Goal: Information Seeking & Learning: Learn about a topic

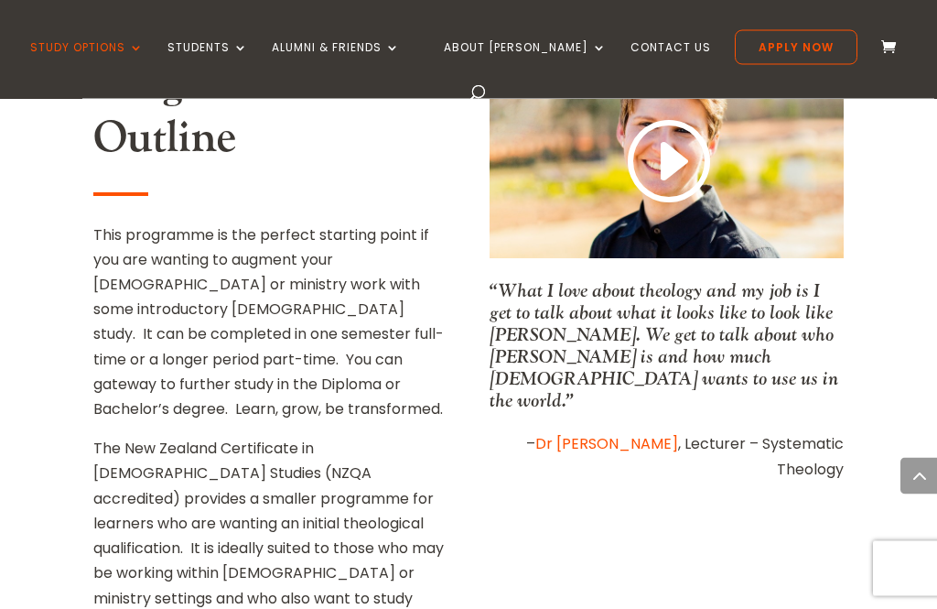
scroll to position [839, 0]
click at [840, 484] on div "Programme Outline This programme is the perfect starting point if you are wanti…" at bounding box center [468, 384] width 750 height 706
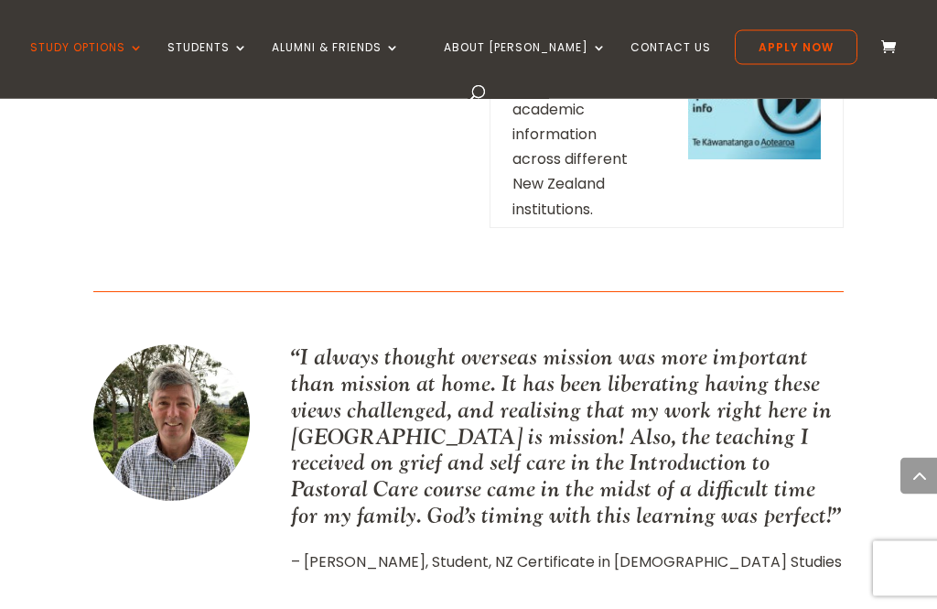
scroll to position [2767, 0]
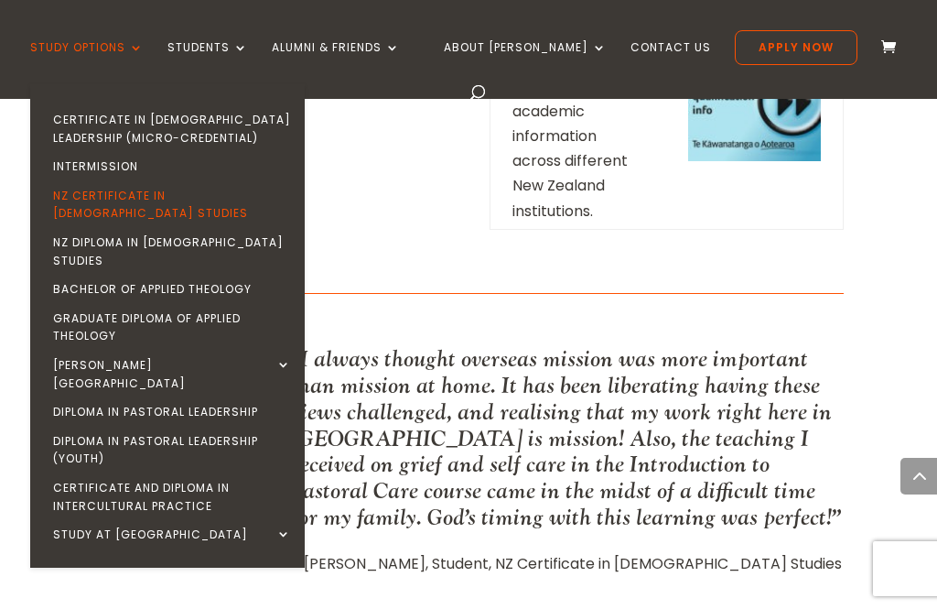
click at [89, 304] on link "Graduate Diploma of Applied Theology" at bounding box center [172, 327] width 275 height 47
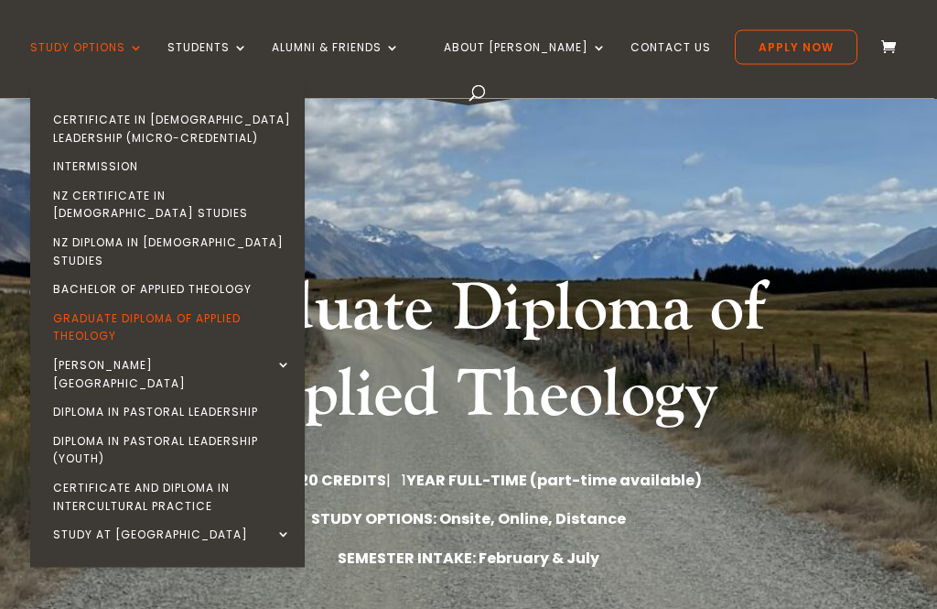
scroll to position [48, 0]
click at [88, 229] on link "NZ Diploma in [DEMOGRAPHIC_DATA] Studies" at bounding box center [172, 251] width 275 height 47
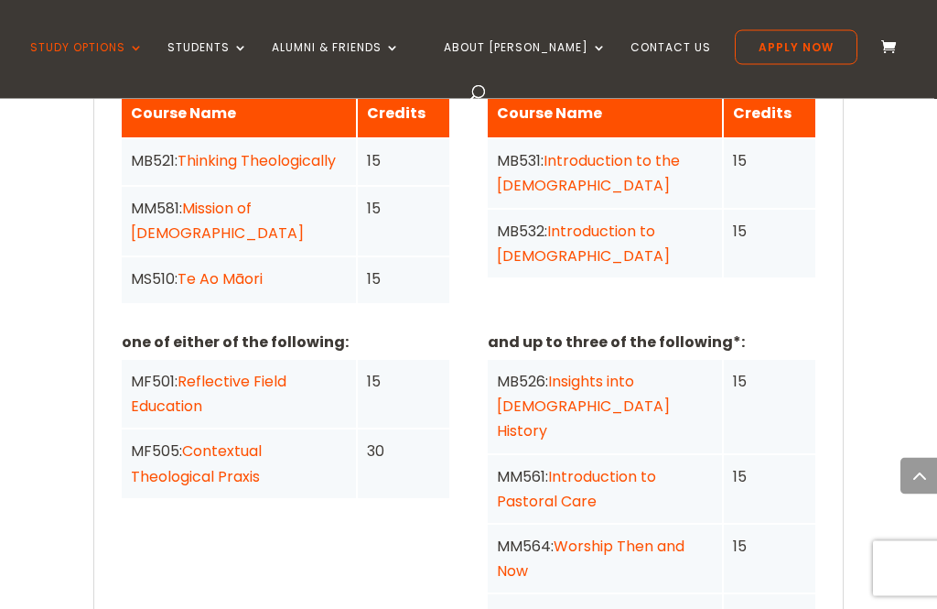
scroll to position [1762, 0]
click at [194, 440] on link "Contextual Theological Praxis" at bounding box center [196, 463] width 131 height 46
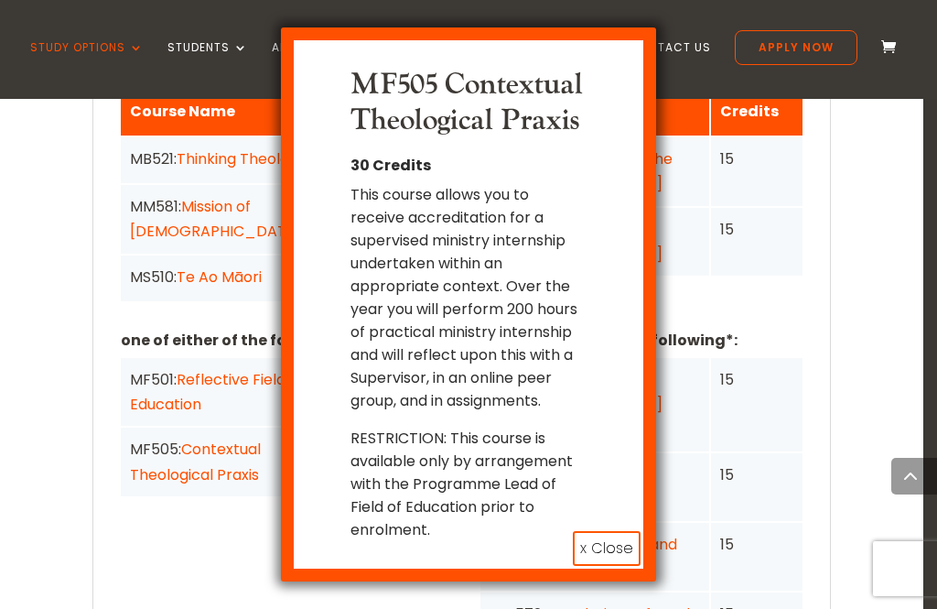
click at [616, 542] on button "x Close" at bounding box center [607, 548] width 68 height 35
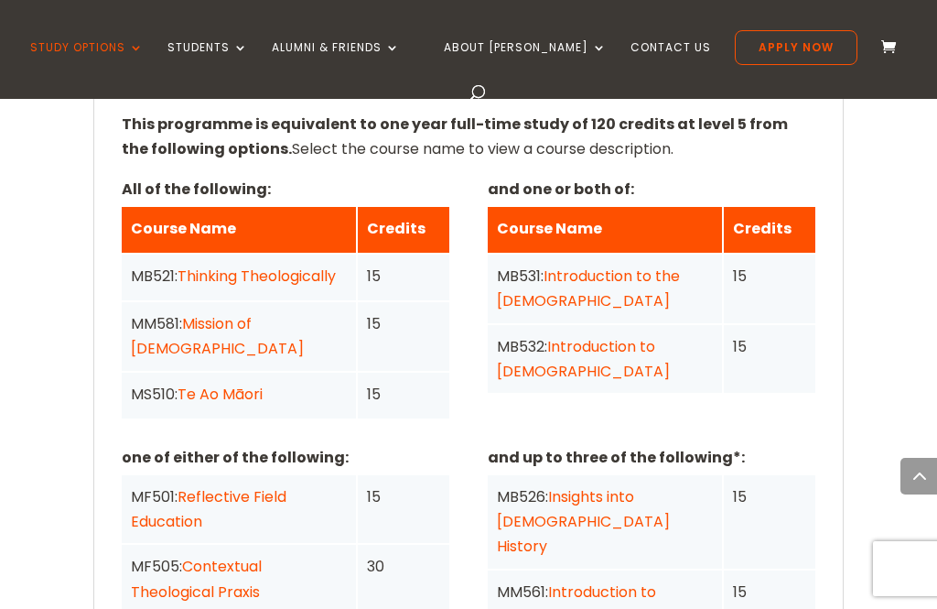
scroll to position [1646, 0]
click at [196, 487] on link "Reflective Field Education" at bounding box center [209, 510] width 156 height 46
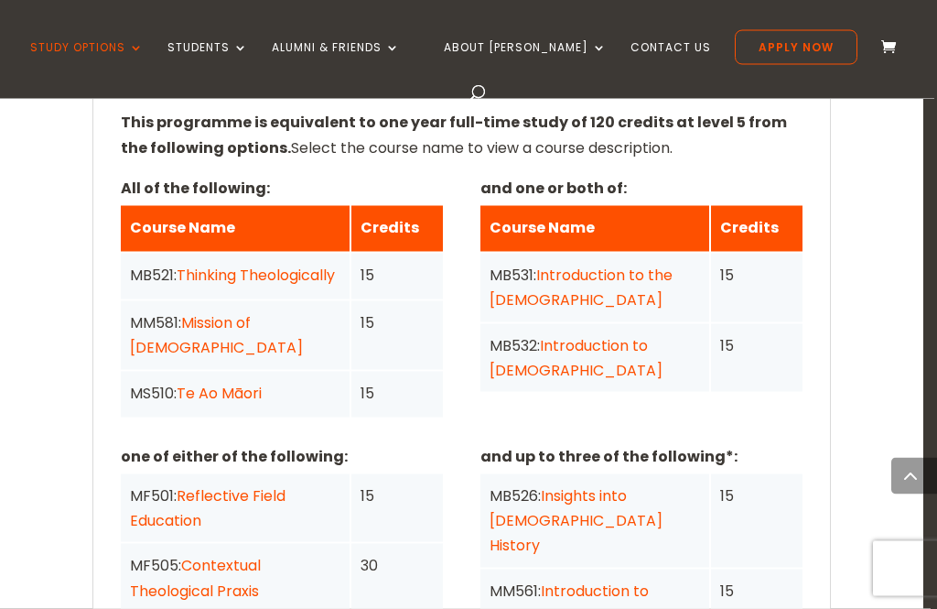
scroll to position [1647, 0]
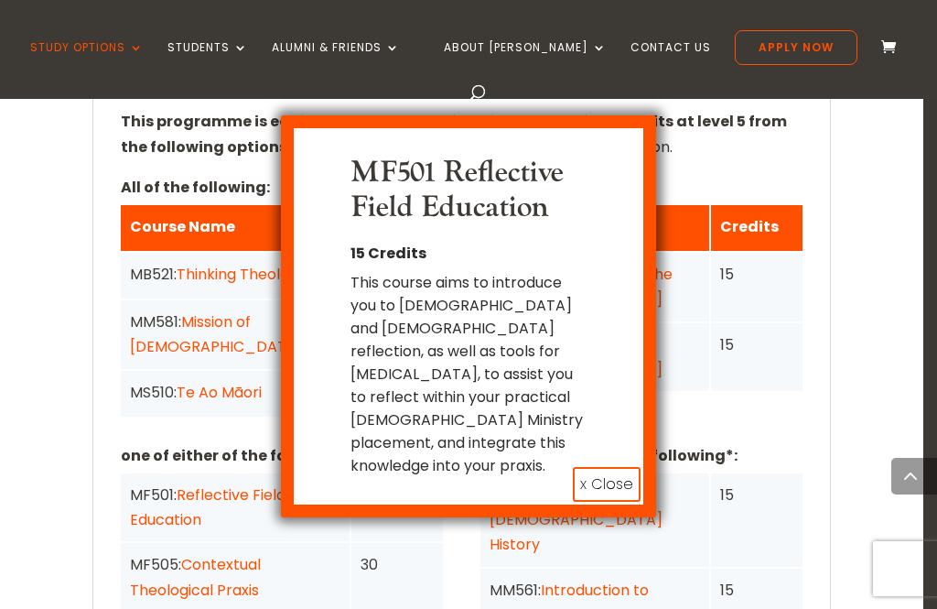
click at [610, 467] on button "x Close" at bounding box center [607, 484] width 68 height 35
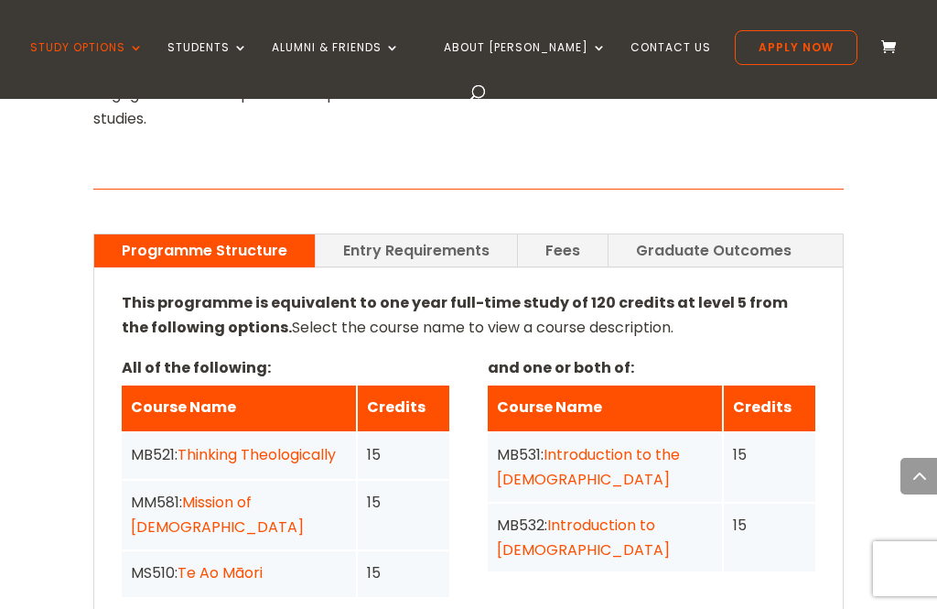
scroll to position [1467, 0]
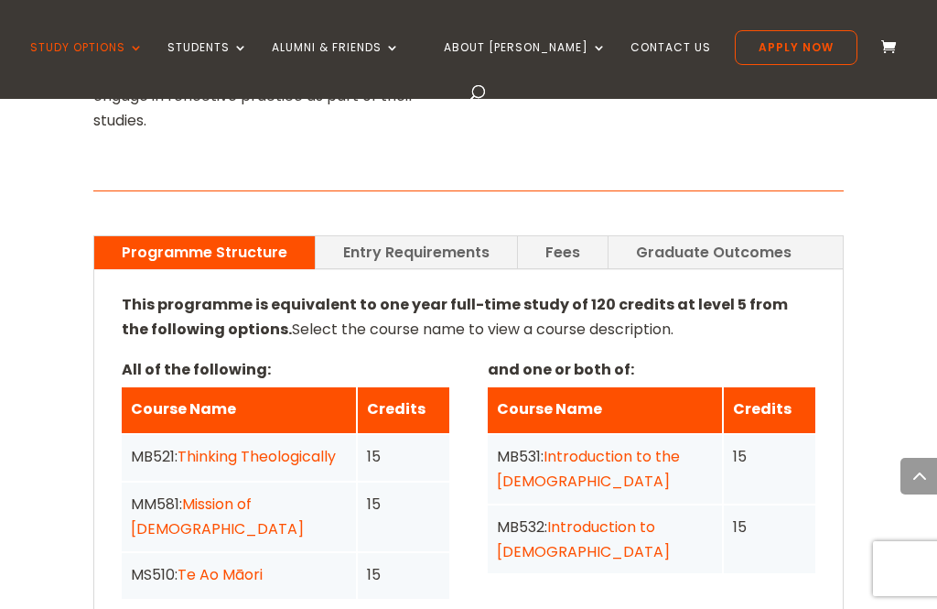
click at [250, 564] on link "Te Ao Māori" at bounding box center [220, 574] width 85 height 21
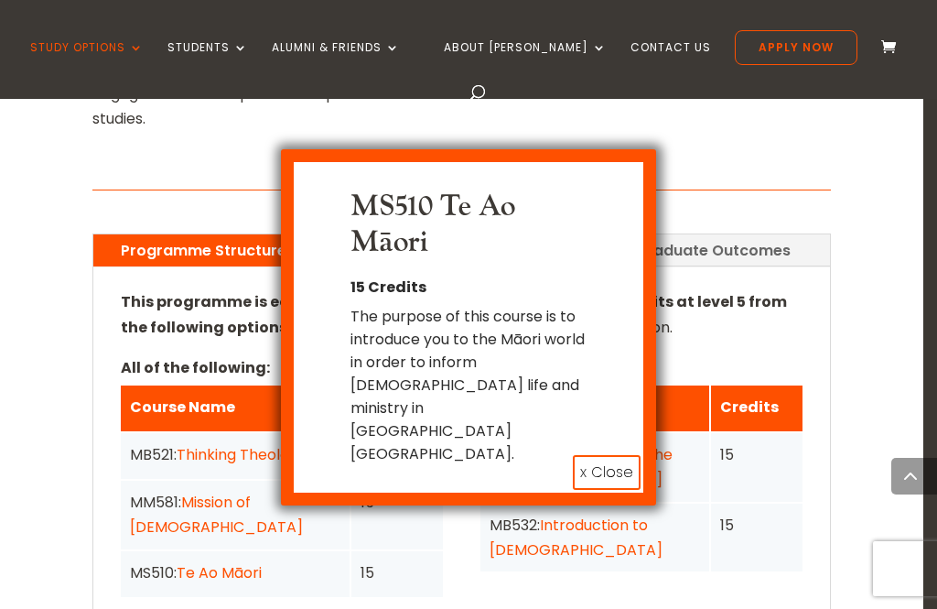
click at [622, 455] on button "x Close" at bounding box center [607, 472] width 68 height 35
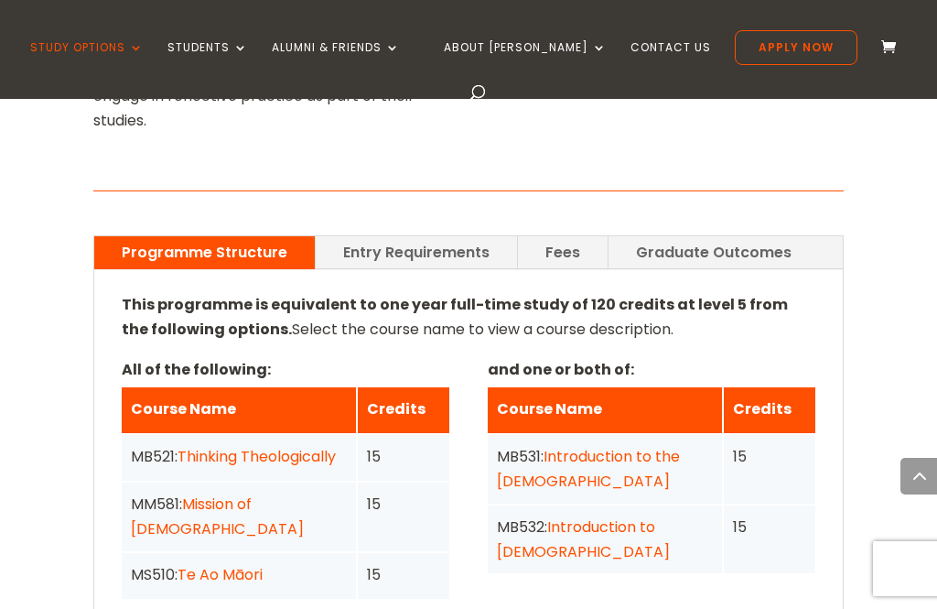
click at [304, 446] on link "Thinking Theologically" at bounding box center [257, 456] width 158 height 21
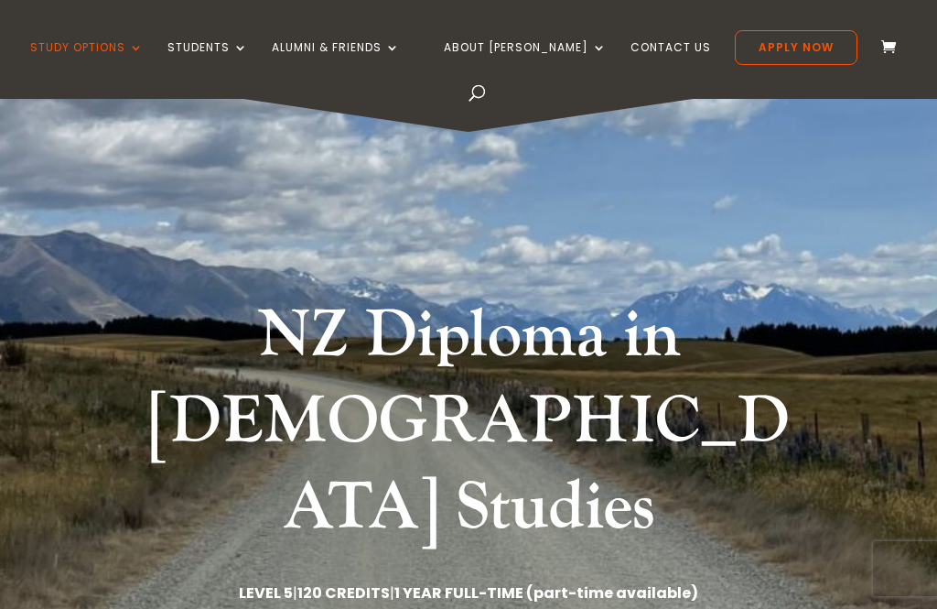
scroll to position [0, 0]
